Goal: Task Accomplishment & Management: Manage account settings

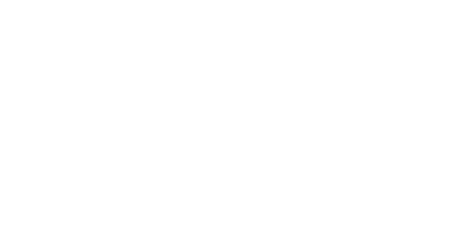
select select "*"
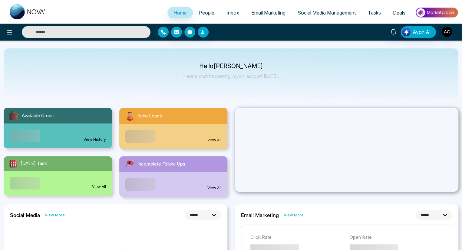
click at [163, 32] on icon "button" at bounding box center [163, 32] width 5 height 5
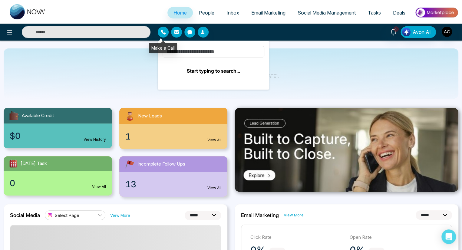
type input "*****"
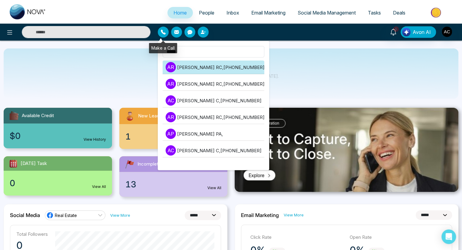
click at [212, 67] on li "A R [PERSON_NAME] RC , [PHONE_NUMBER]" at bounding box center [214, 68] width 102 height 14
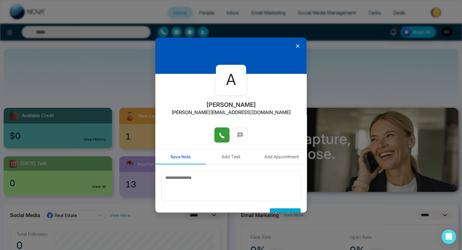
click at [220, 135] on icon at bounding box center [222, 136] width 6 height 6
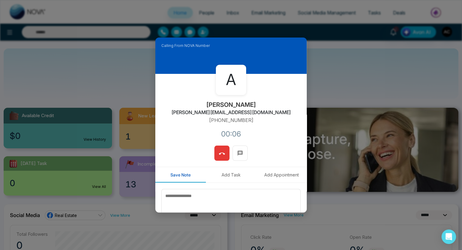
click at [220, 153] on icon at bounding box center [222, 154] width 6 height 6
